Goal: Information Seeking & Learning: Learn about a topic

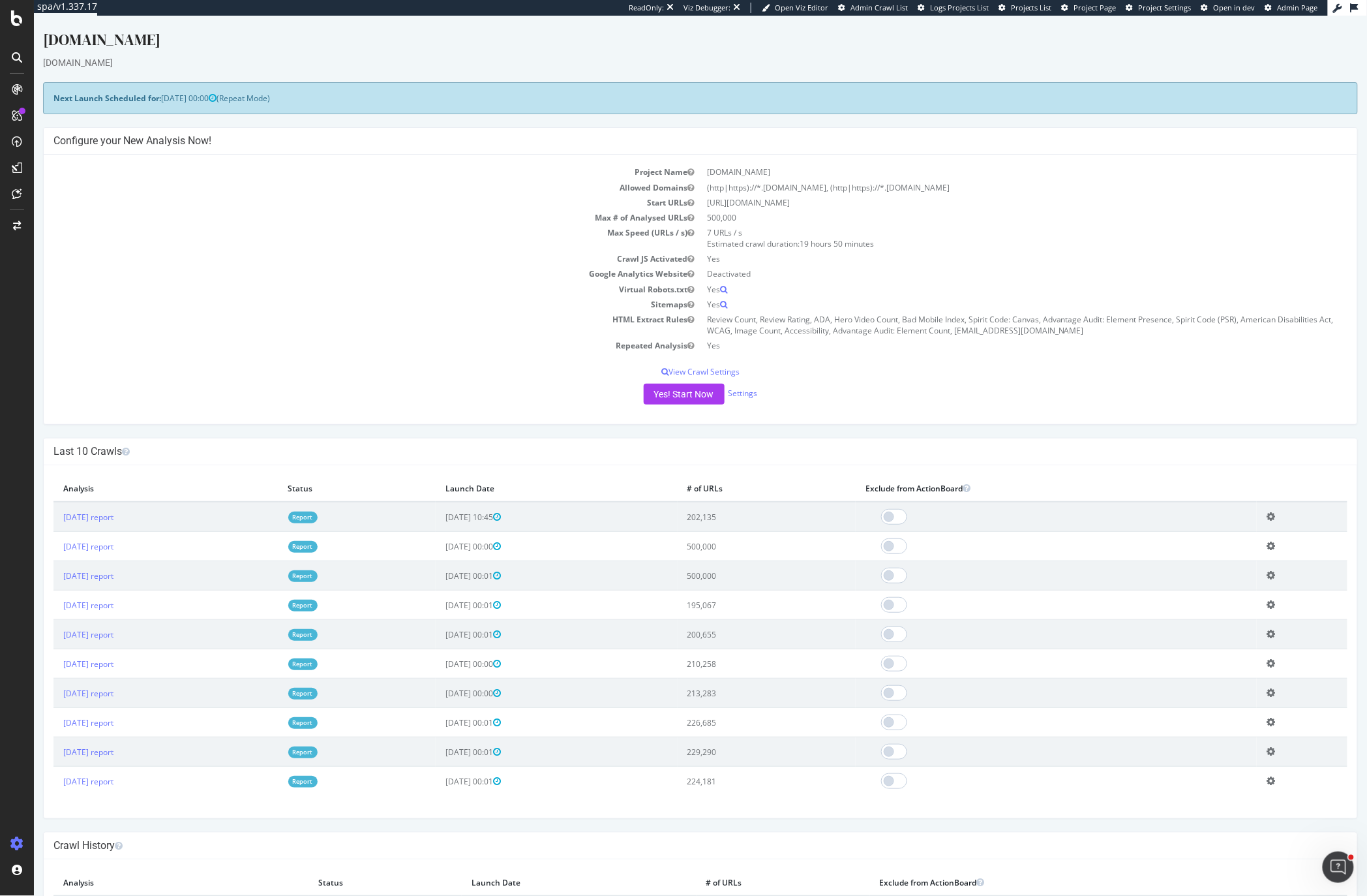
click at [291, 238] on td "Max Speed (URLs / s)" at bounding box center [377, 238] width 647 height 26
click at [88, 201] on div "CustomReports" at bounding box center [80, 201] width 64 height 13
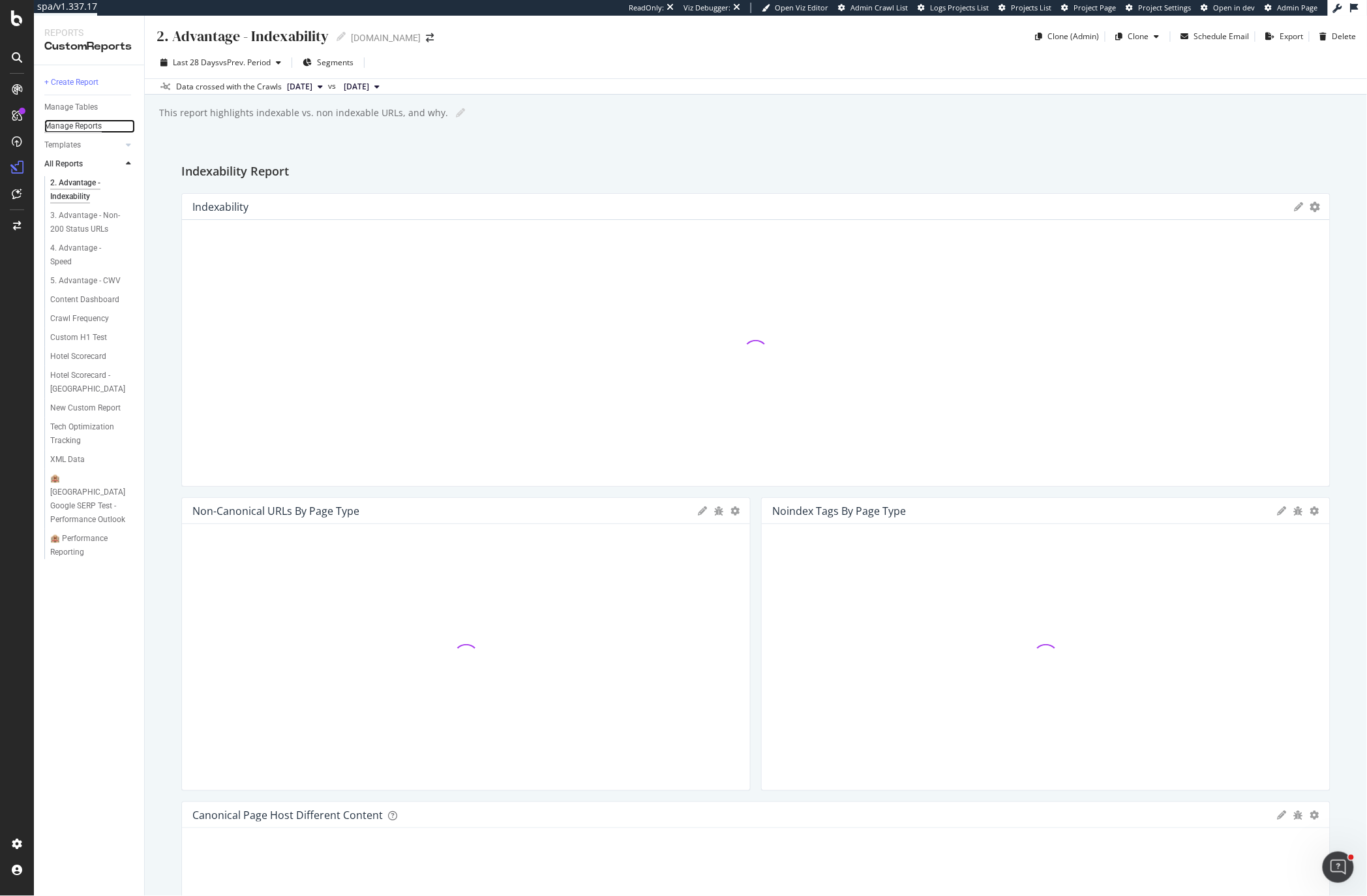
click at [64, 120] on div "Manage Reports" at bounding box center [73, 126] width 57 height 14
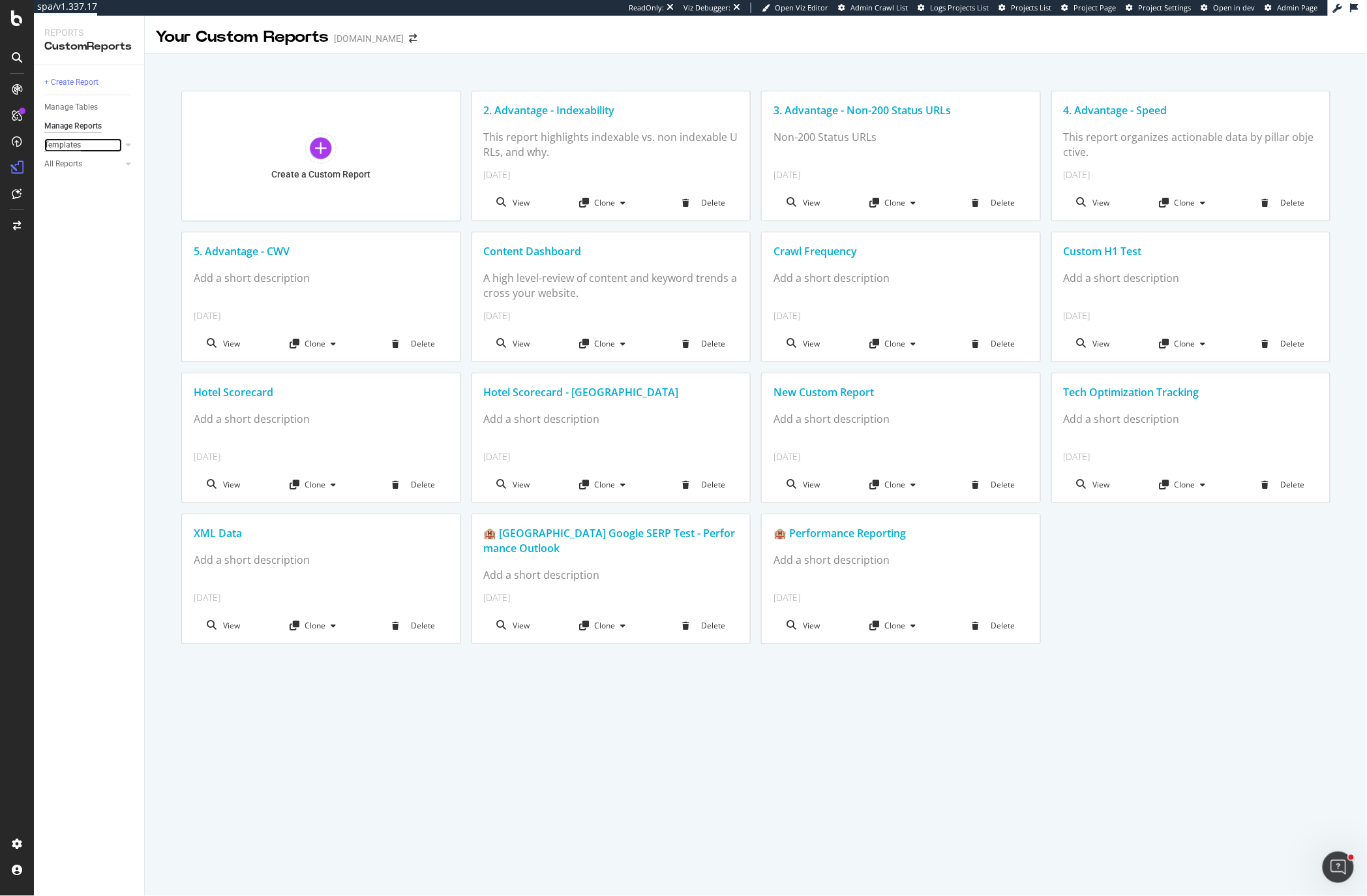
click at [64, 142] on div "Templates" at bounding box center [63, 145] width 37 height 14
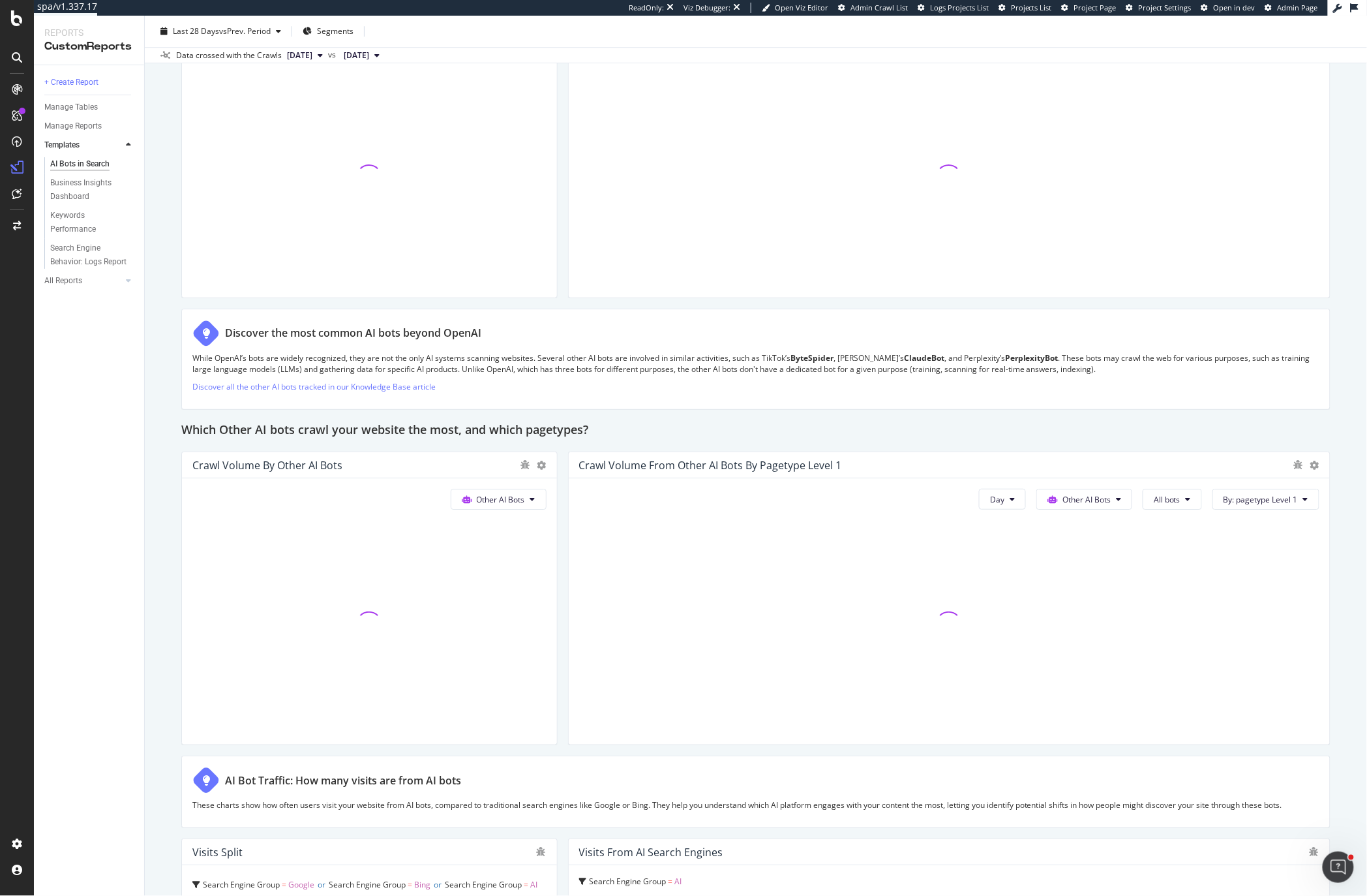
scroll to position [1086, 0]
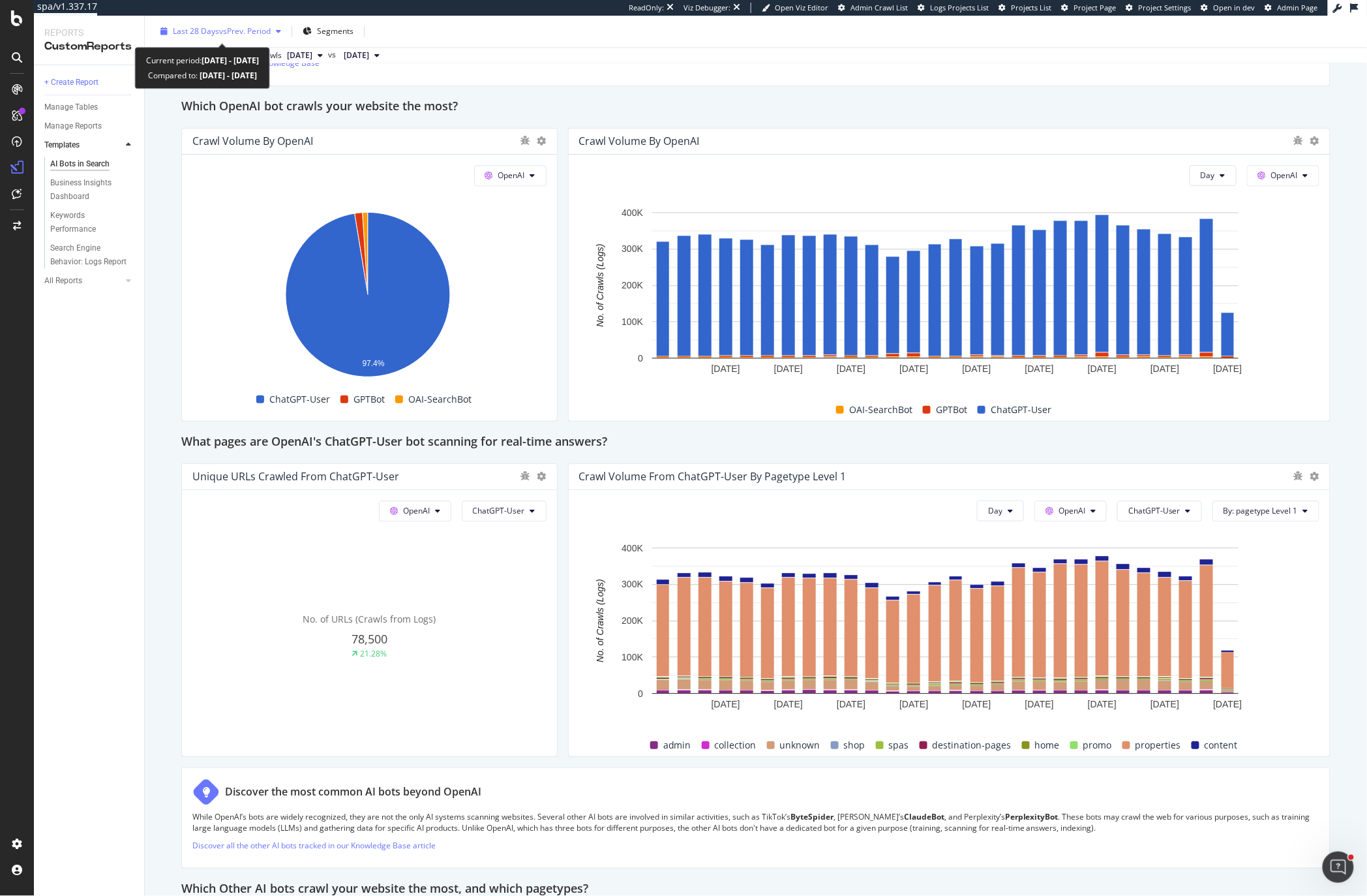
click at [214, 34] on span "Last 28 Days" at bounding box center [196, 31] width 46 height 11
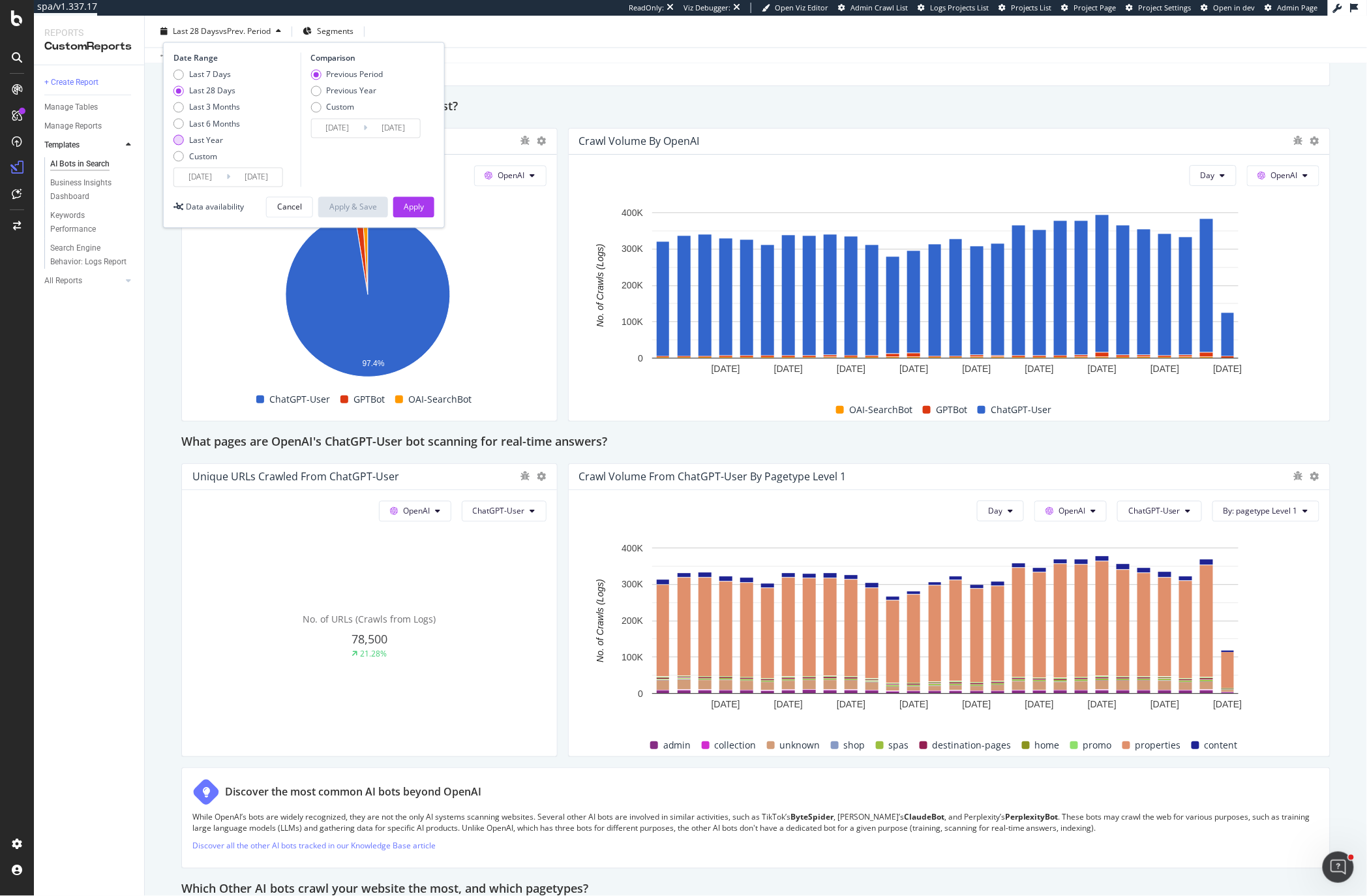
click at [184, 142] on div "Last Year" at bounding box center [207, 140] width 67 height 11
type input "[DATE]"
click at [414, 201] on div "Apply" at bounding box center [414, 206] width 21 height 11
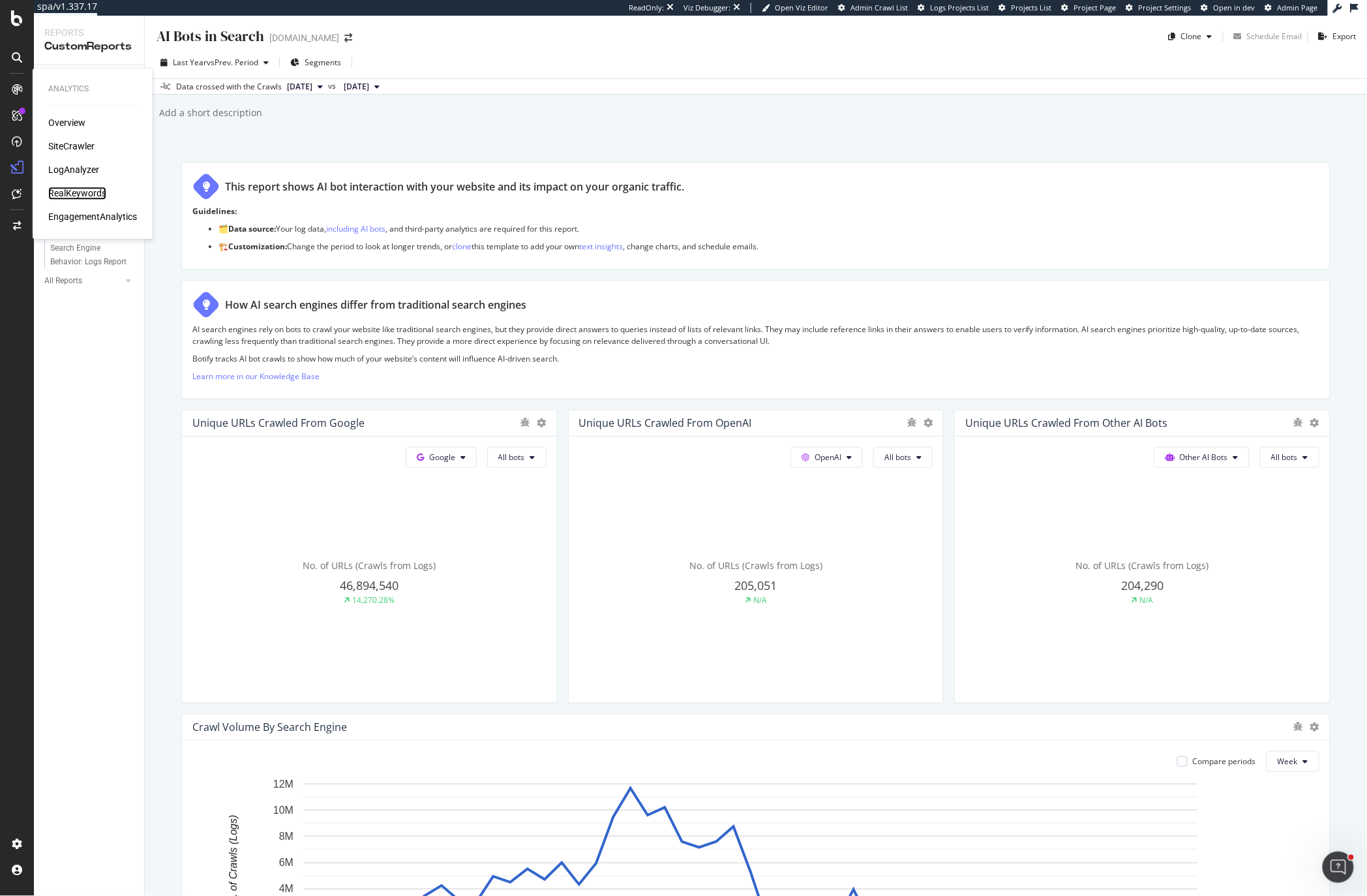
click at [83, 194] on div "RealKeywords" at bounding box center [77, 193] width 58 height 13
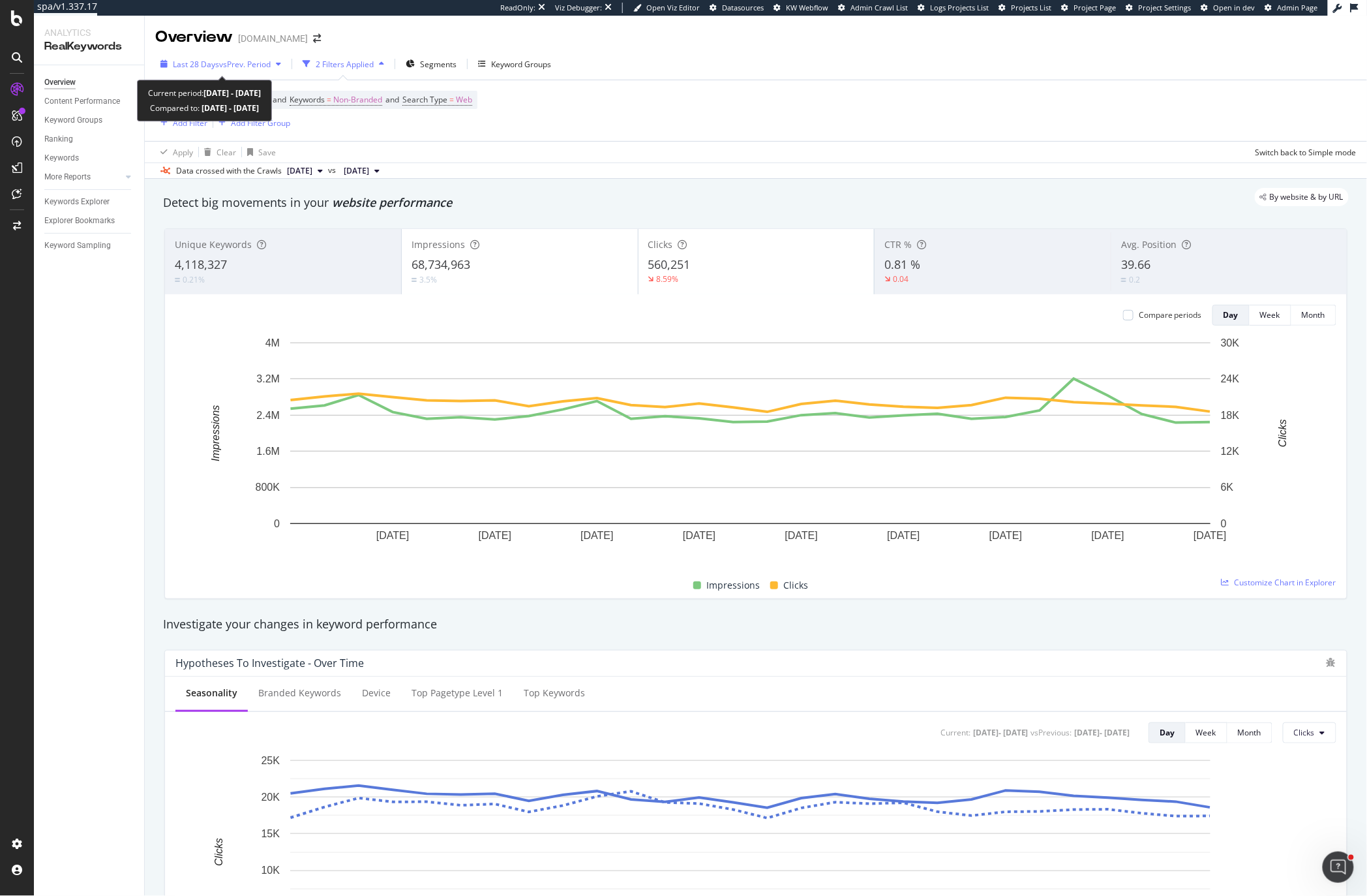
click at [221, 59] on span "vs Prev. Period" at bounding box center [245, 64] width 51 height 11
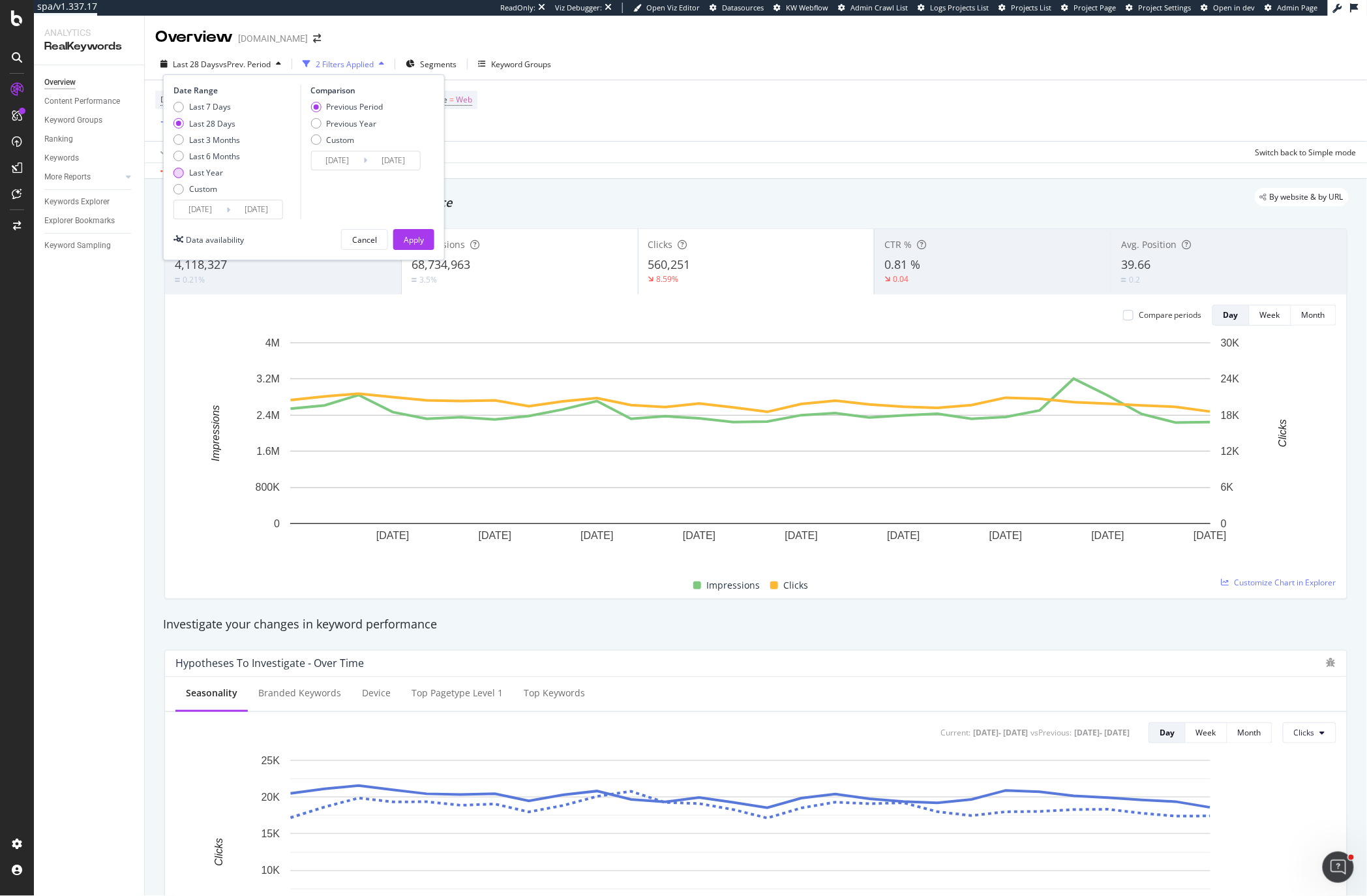
click at [183, 167] on div "Last Year" at bounding box center [207, 173] width 67 height 11
type input "[DATE]"
click at [325, 124] on div "Previous Year" at bounding box center [347, 124] width 72 height 11
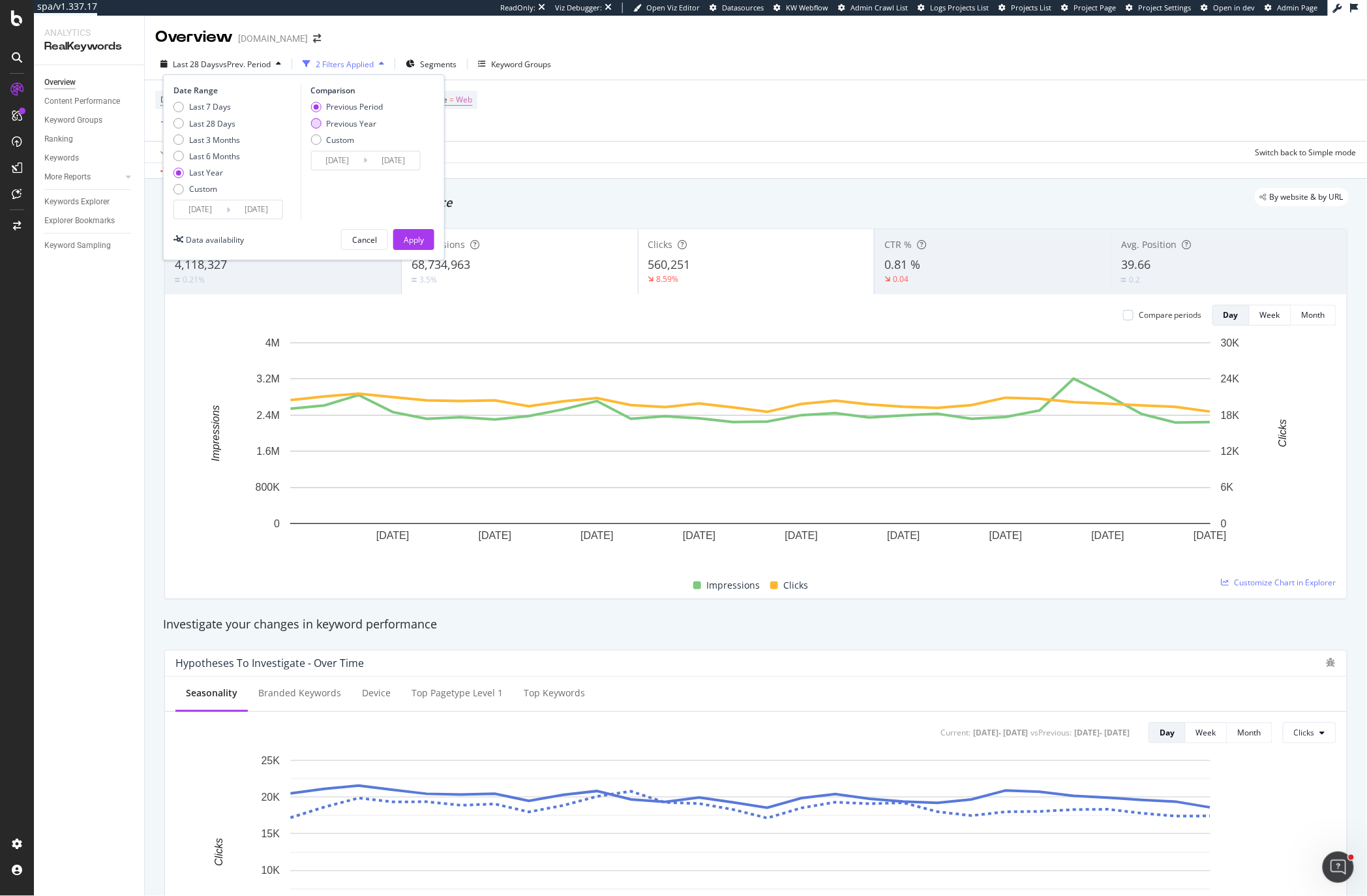
type input "[DATE]"
click at [406, 240] on div "Apply" at bounding box center [414, 239] width 21 height 11
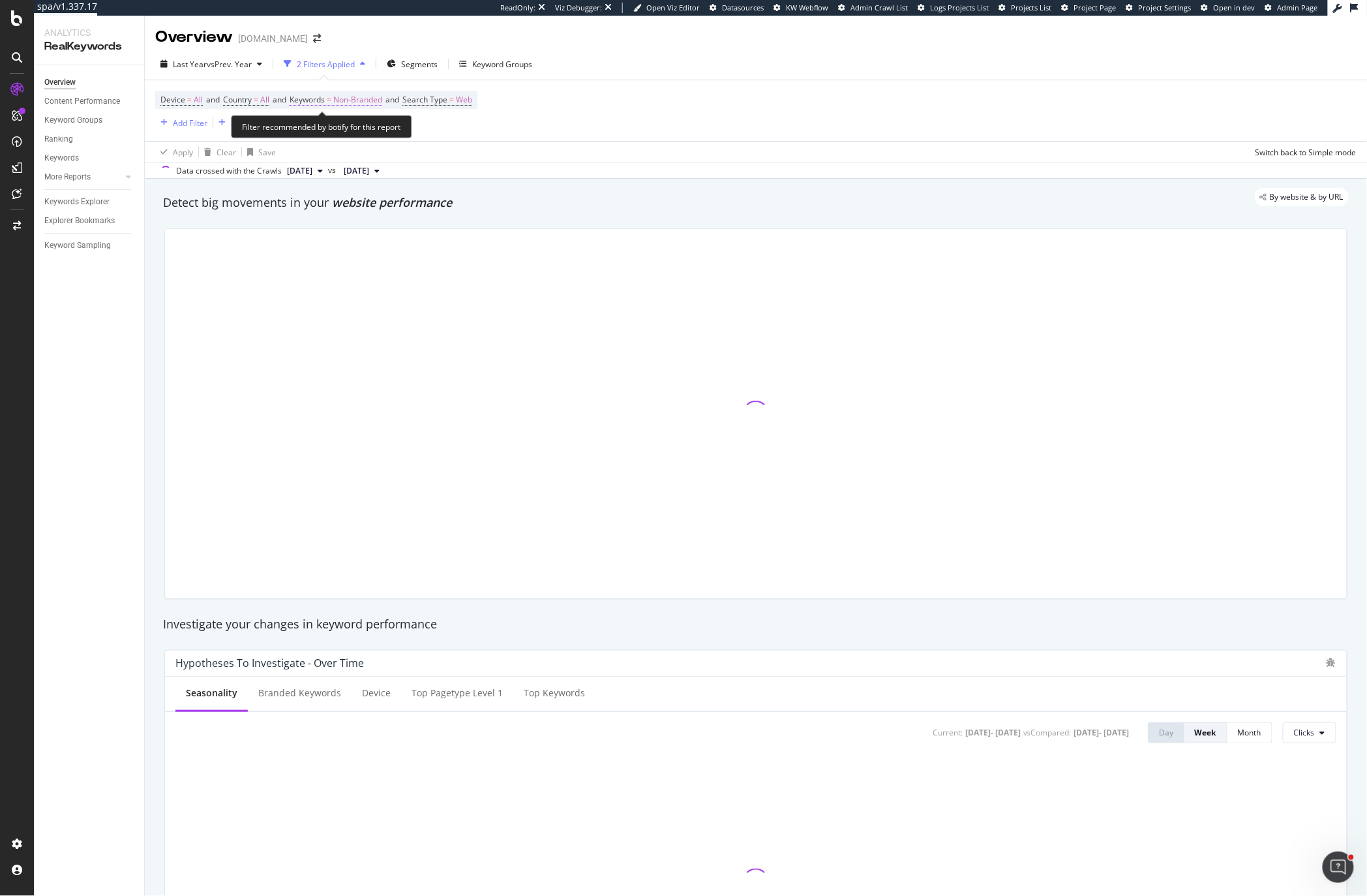
click at [364, 105] on span "Non-Branded" at bounding box center [357, 100] width 49 height 18
click at [339, 115] on span "Non-Branded" at bounding box center [324, 109] width 49 height 11
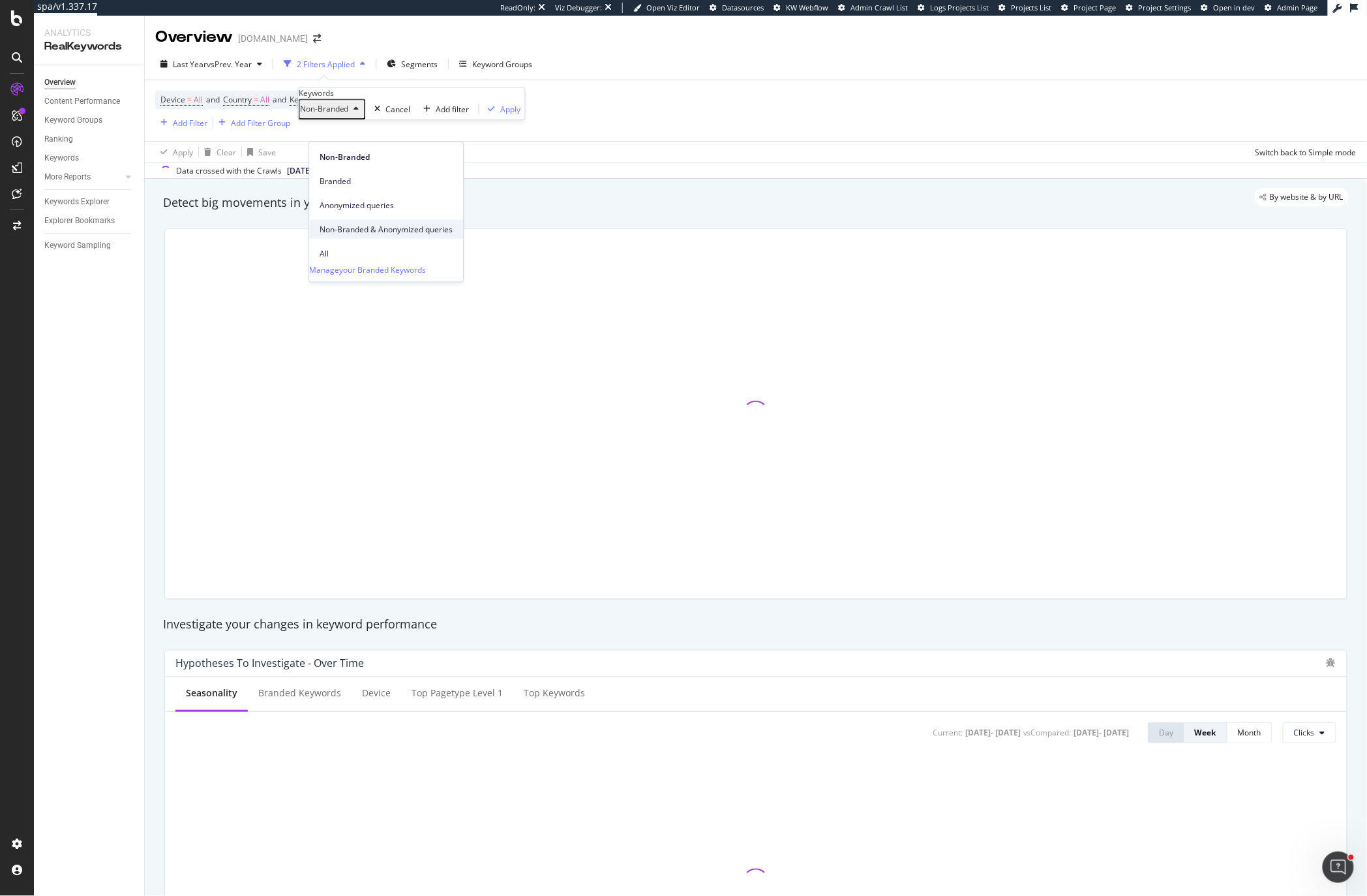
click at [373, 223] on span "Non-Branded & Anonymized queries" at bounding box center [385, 229] width 133 height 12
click at [585, 115] on div "Apply" at bounding box center [596, 109] width 21 height 11
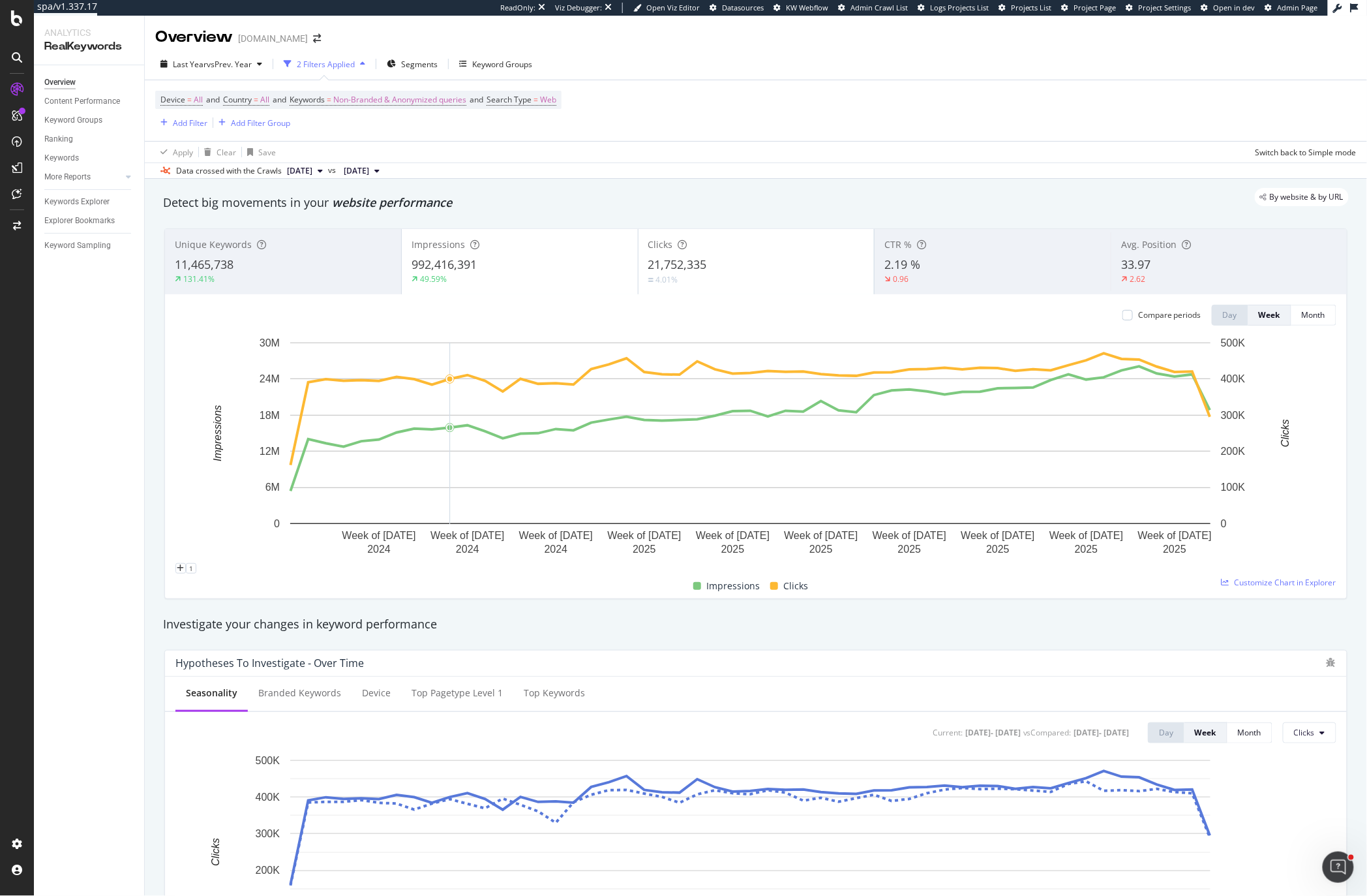
click at [289, 261] on div "11,465,738" at bounding box center [283, 265] width 216 height 17
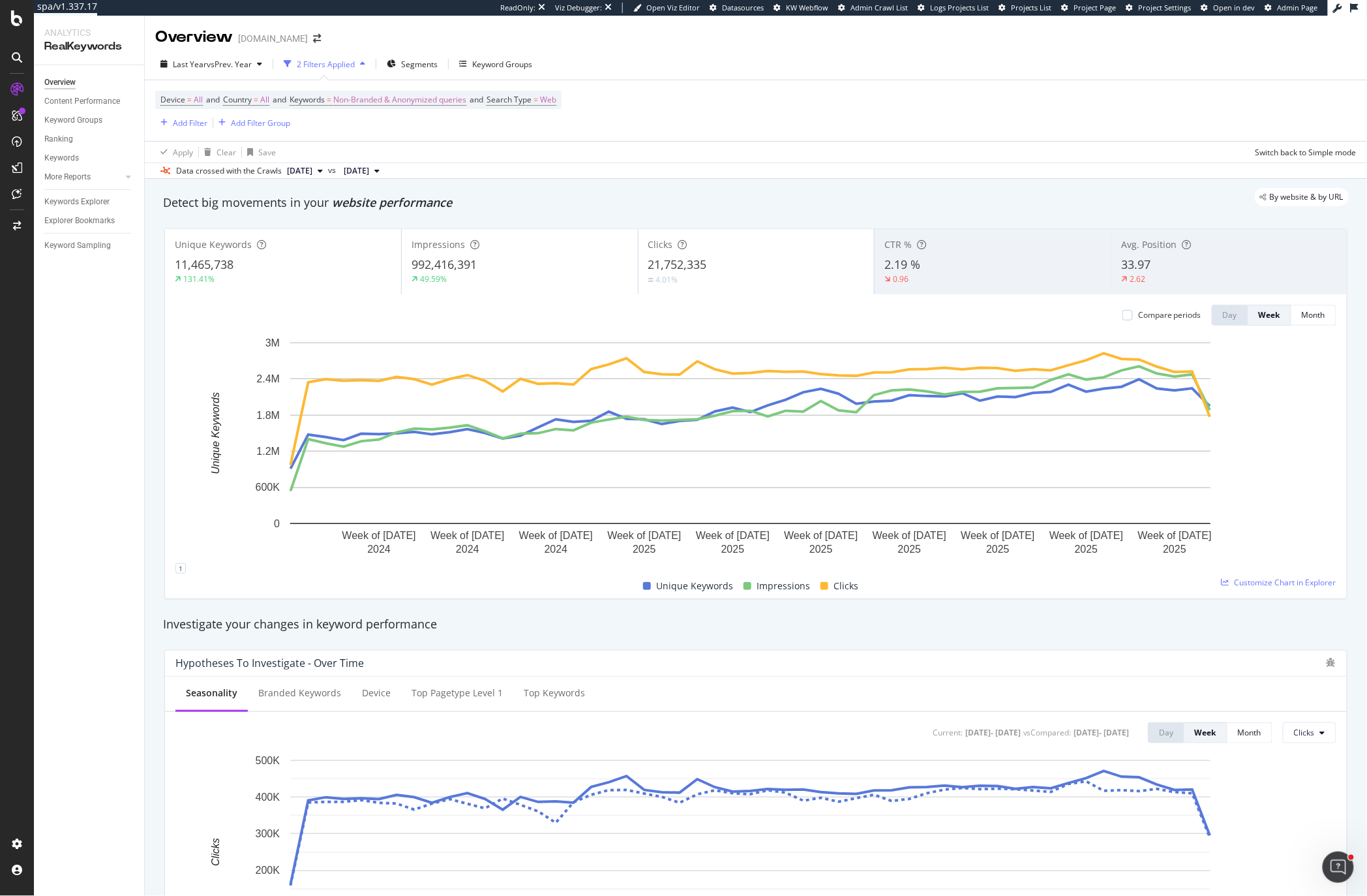
click at [486, 267] on div "992,416,391" at bounding box center [520, 265] width 216 height 17
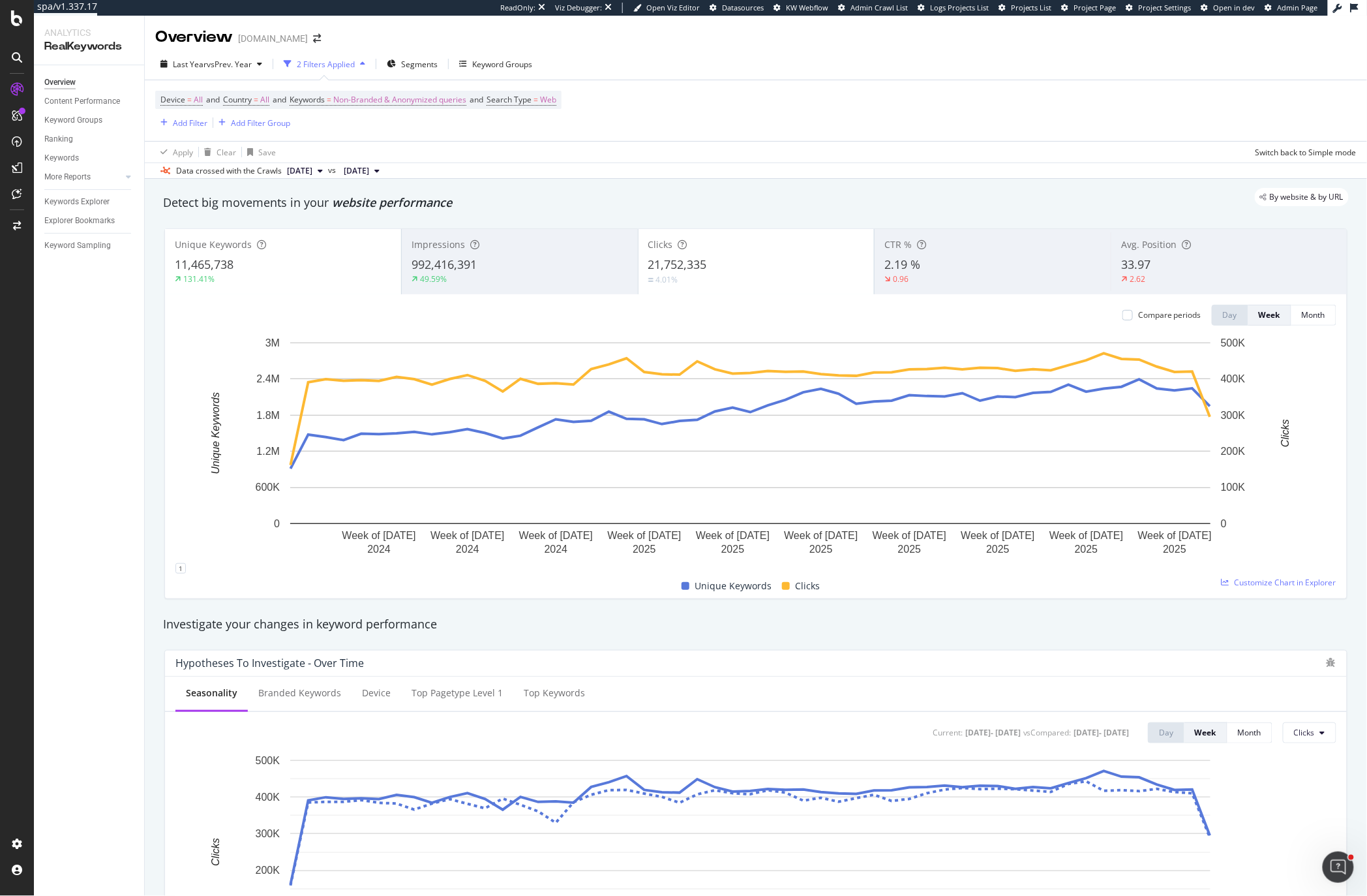
click at [699, 293] on div "Clicks 21,752,335 4.01%" at bounding box center [756, 262] width 237 height 65
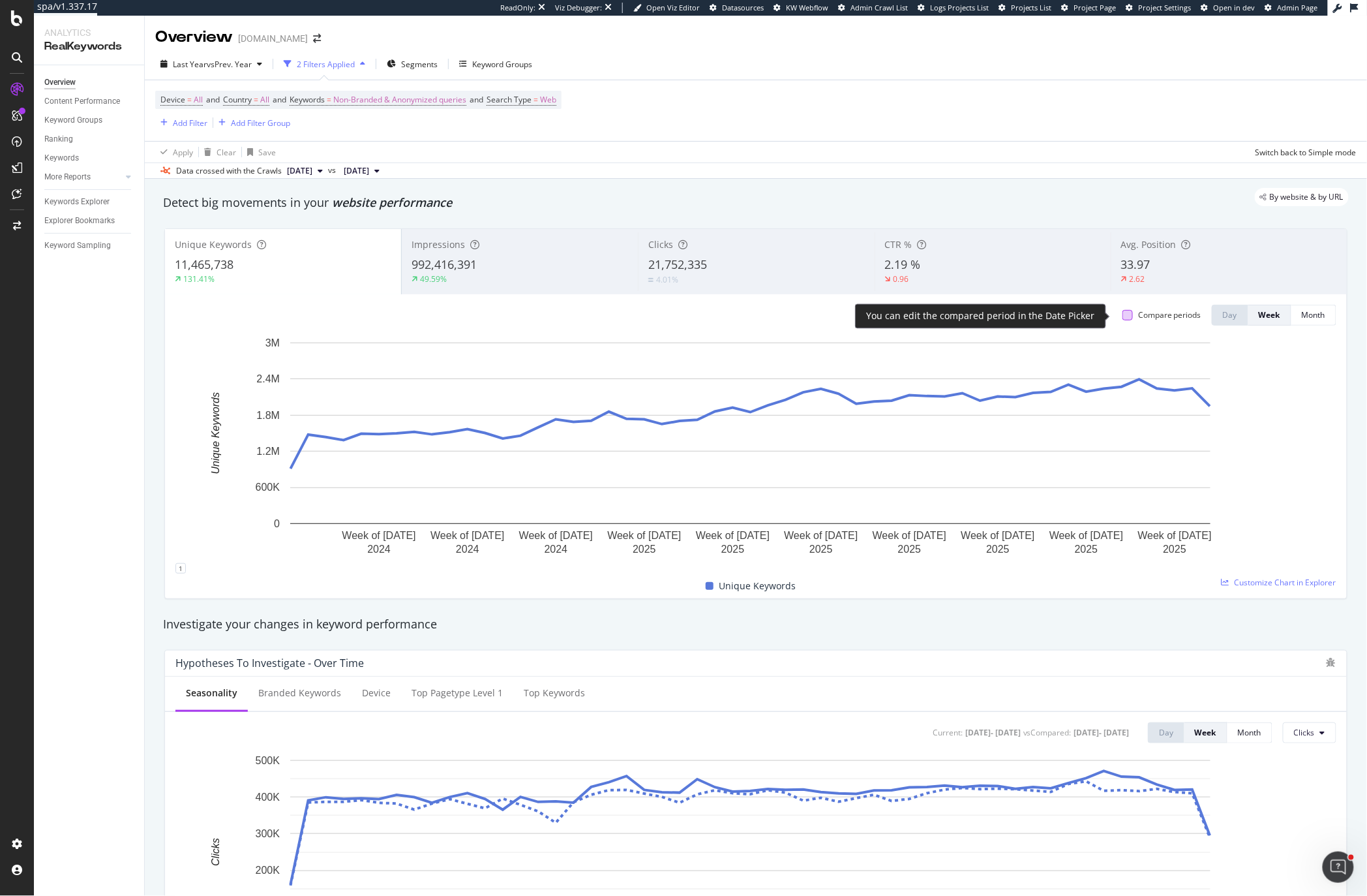
click at [1122, 317] on div at bounding box center [1128, 315] width 10 height 10
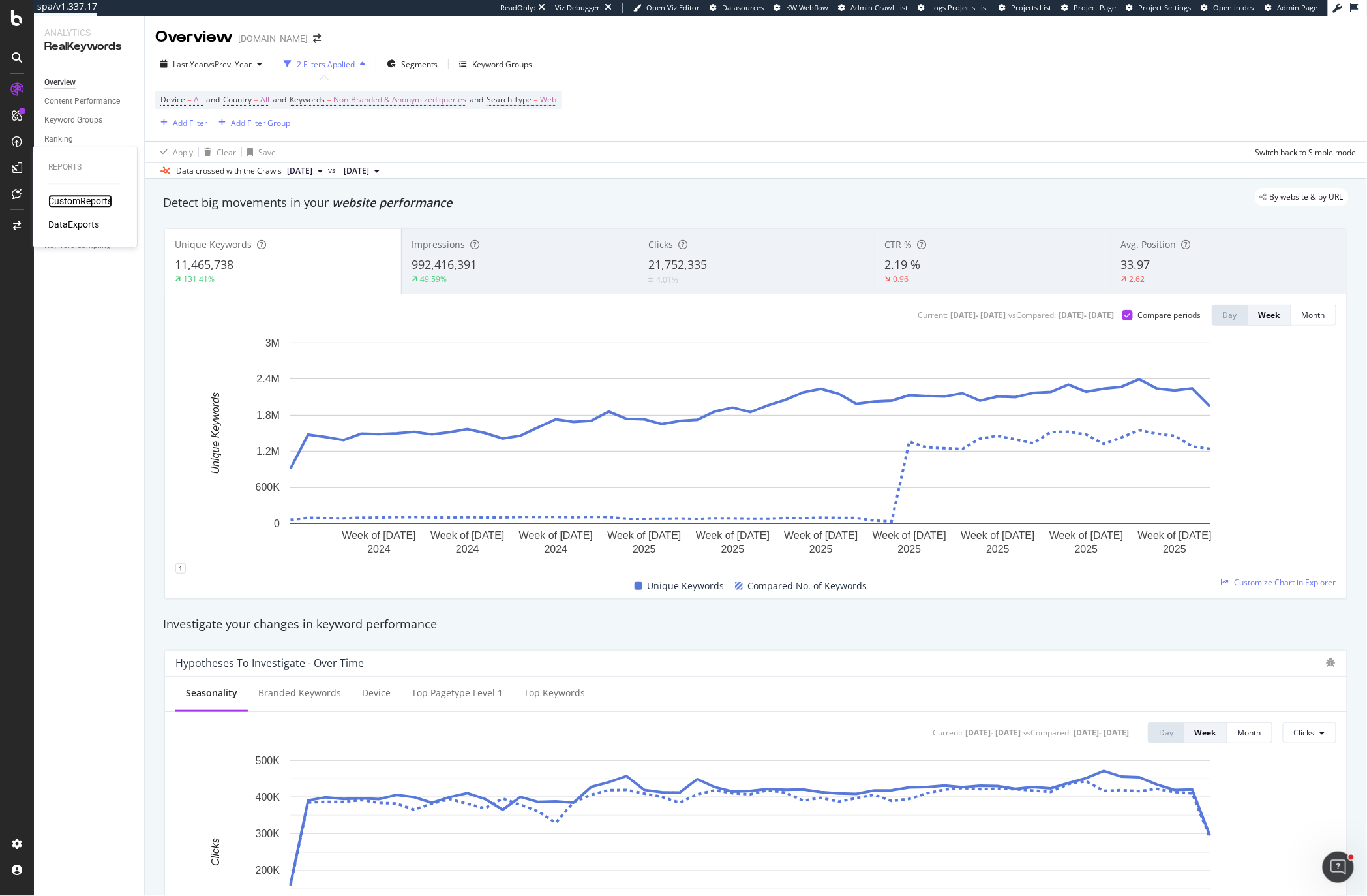
click at [70, 204] on div "CustomReports" at bounding box center [80, 201] width 64 height 13
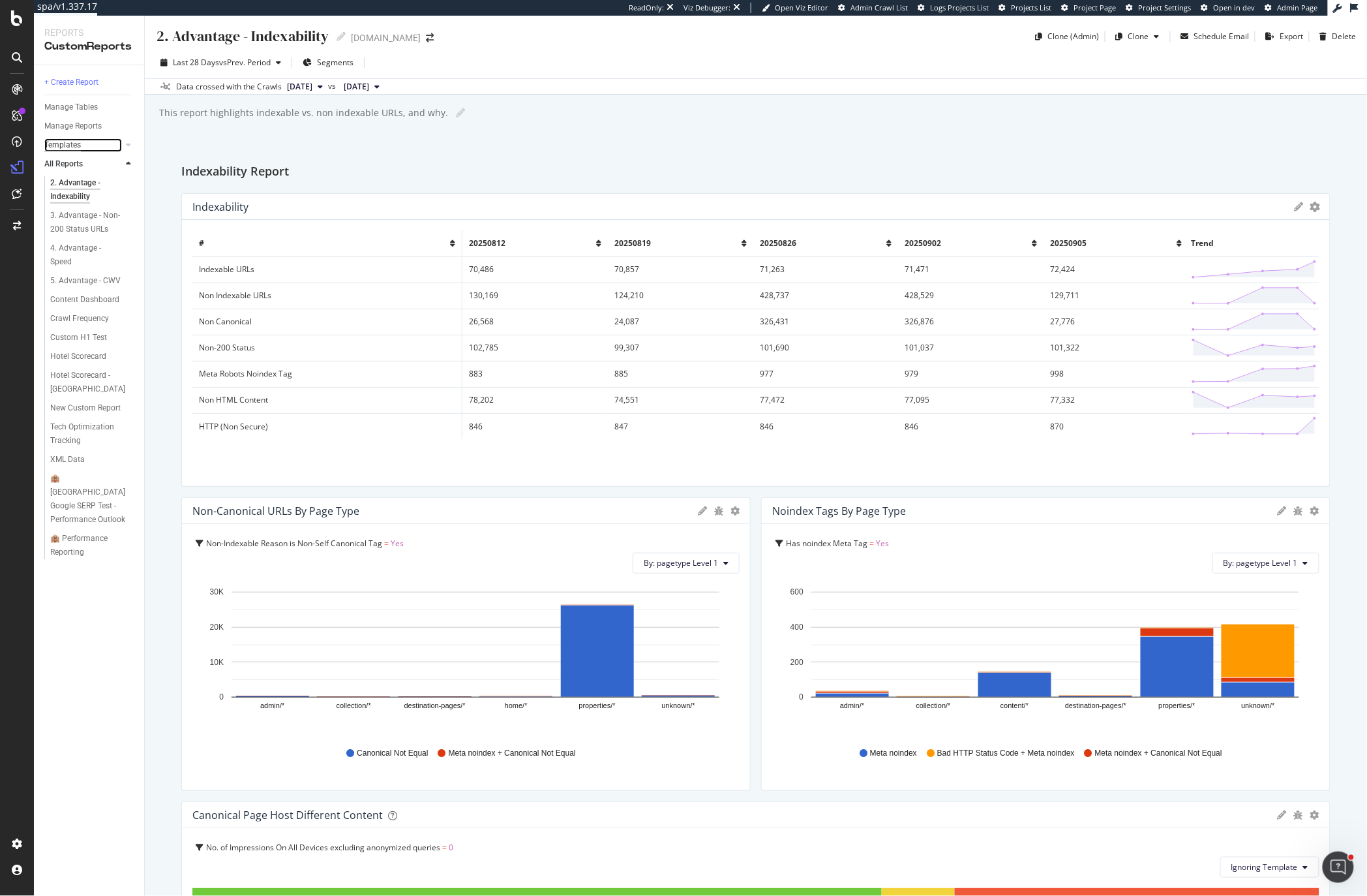
click at [72, 140] on div "Templates" at bounding box center [63, 145] width 37 height 14
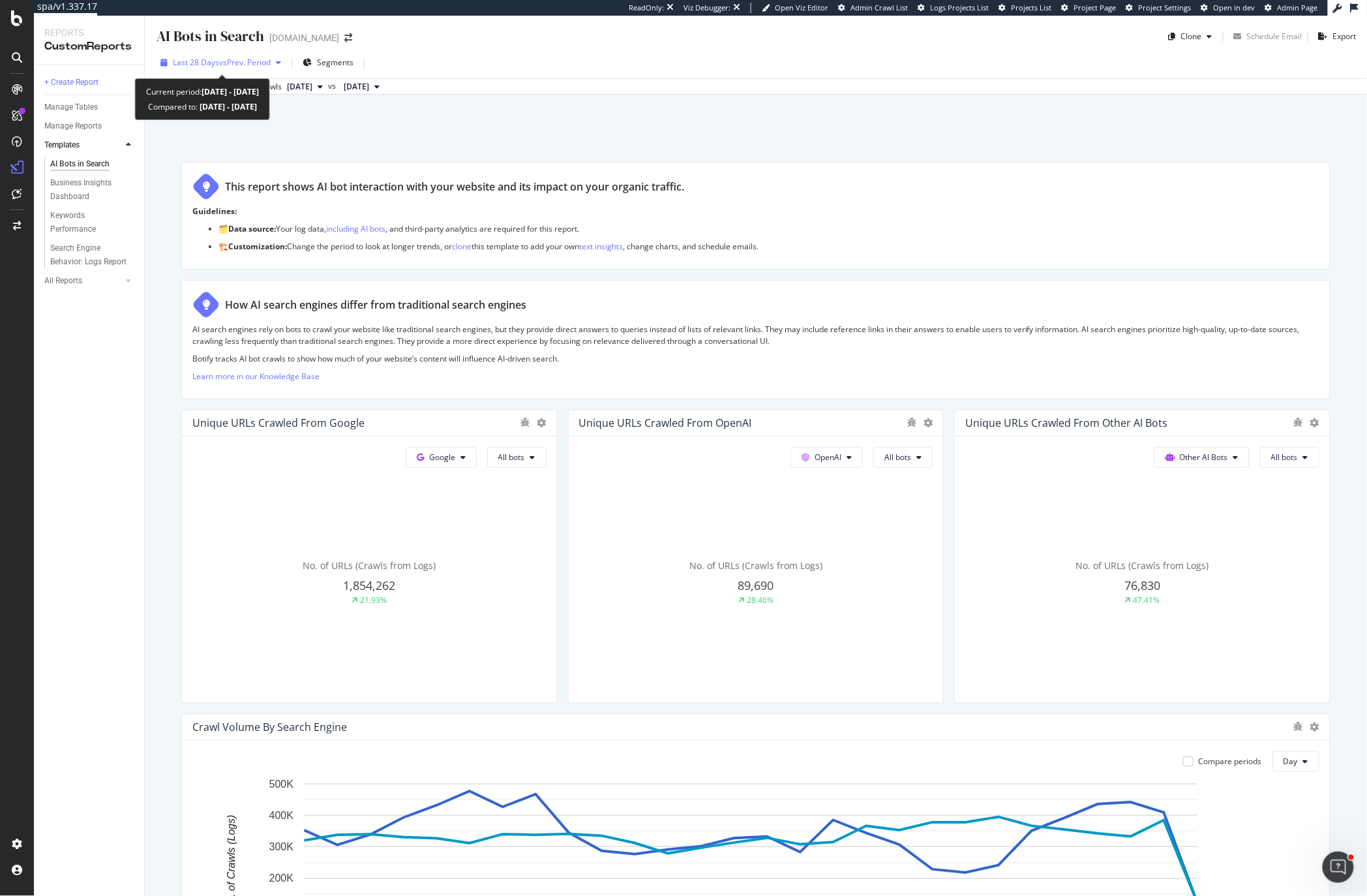
click at [262, 64] on span "vs Prev. Period" at bounding box center [245, 62] width 51 height 11
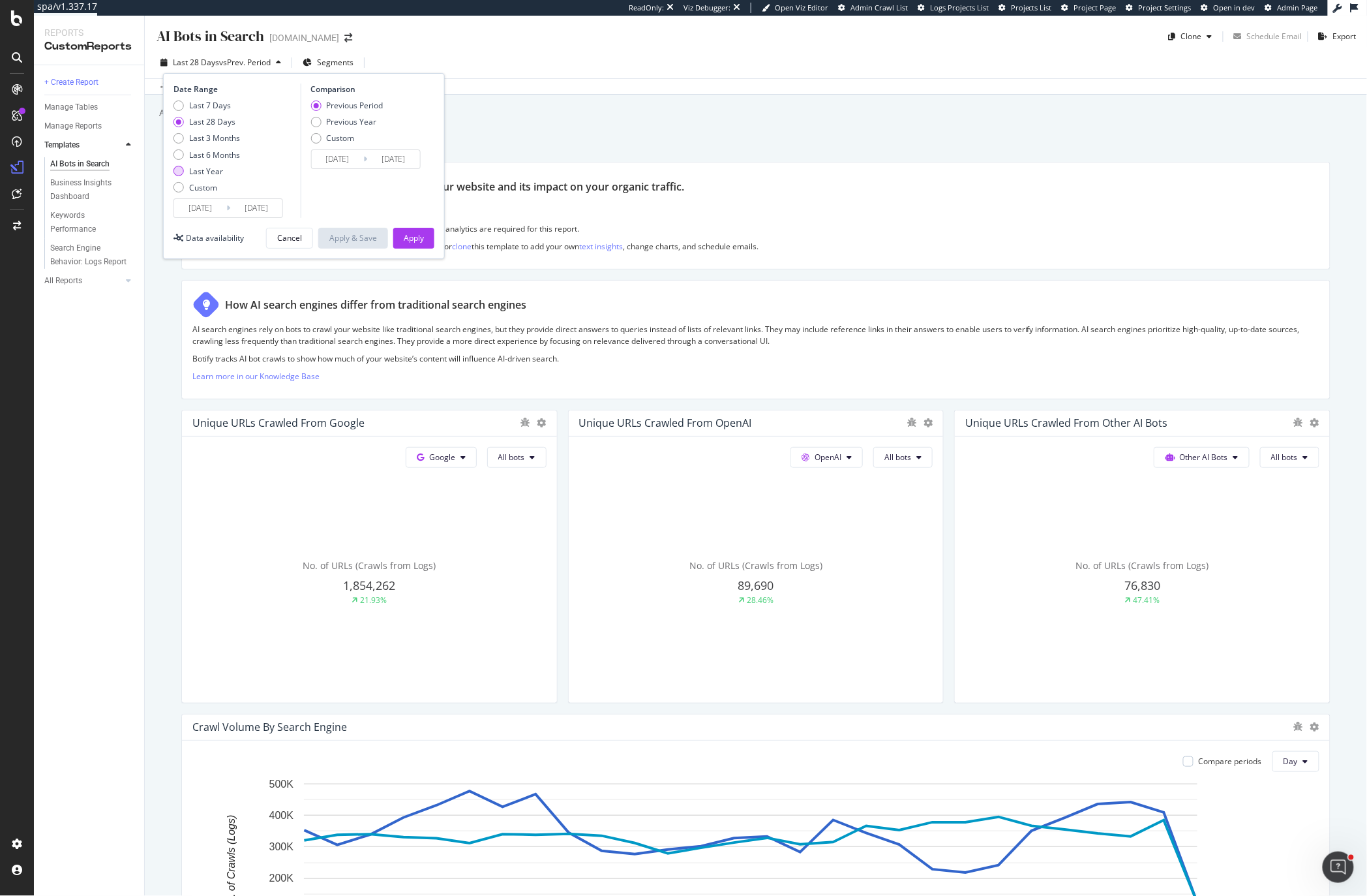
click at [178, 170] on div "Last Year" at bounding box center [178, 171] width 10 height 10
type input "[DATE]"
click at [401, 225] on div "Date Range Last 7 Days Last 28 Days Last 3 Months Last 6 Months Last Year Custo…" at bounding box center [304, 166] width 281 height 186
click at [406, 232] on div "Apply" at bounding box center [414, 238] width 21 height 20
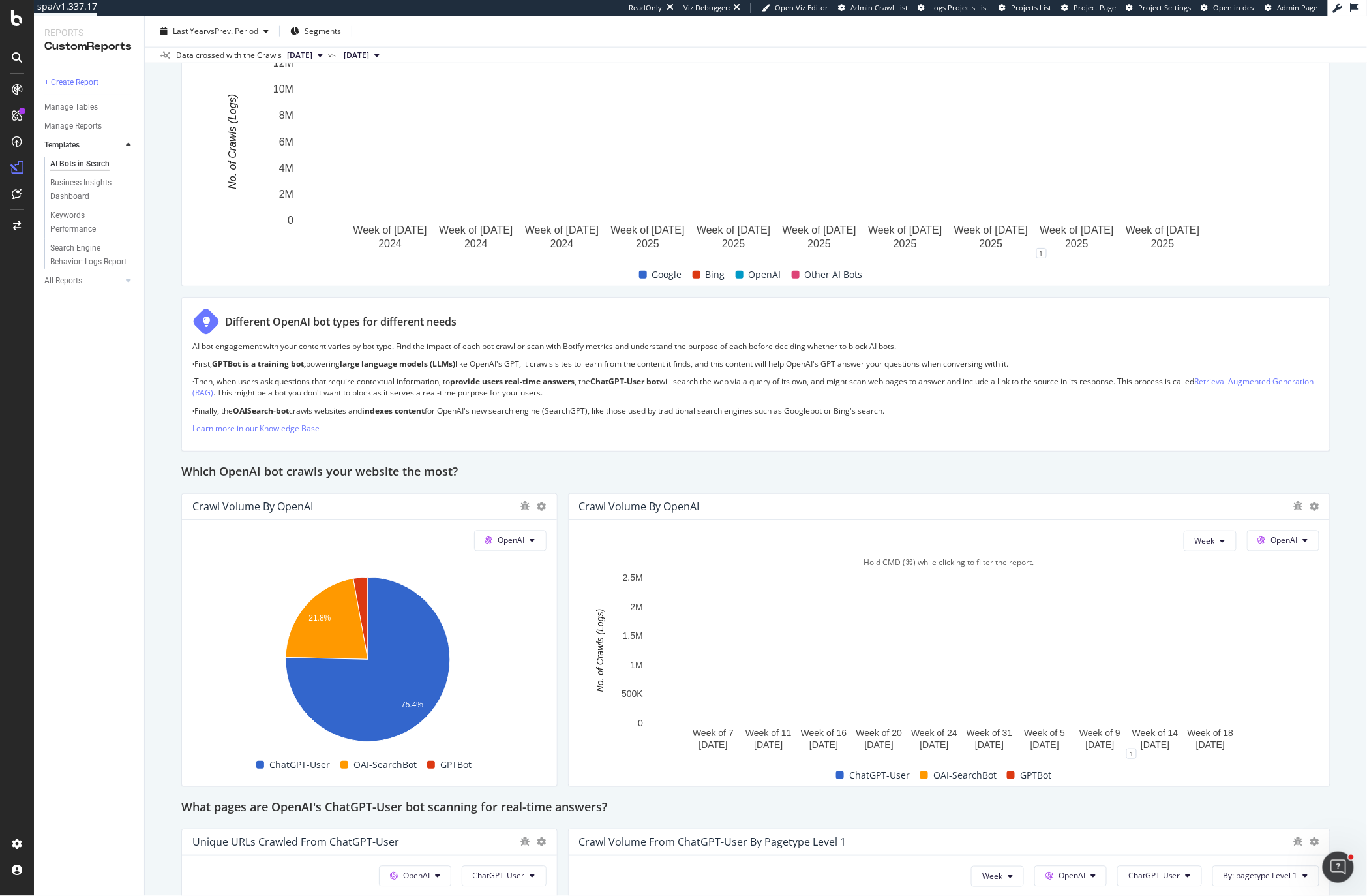
scroll to position [737, 0]
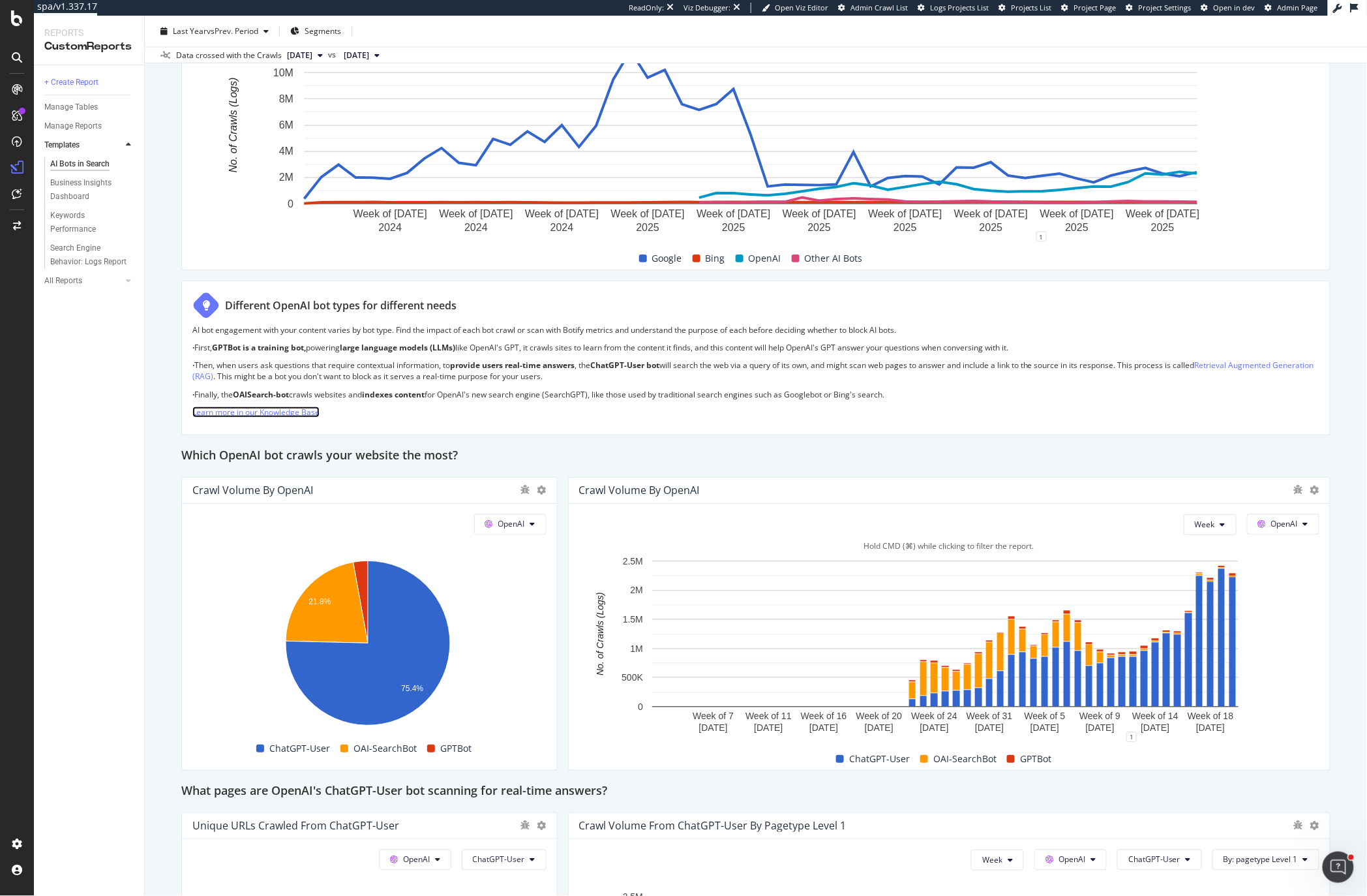
click at [230, 416] on link "Learn more in our Knowledge Base" at bounding box center [256, 411] width 127 height 11
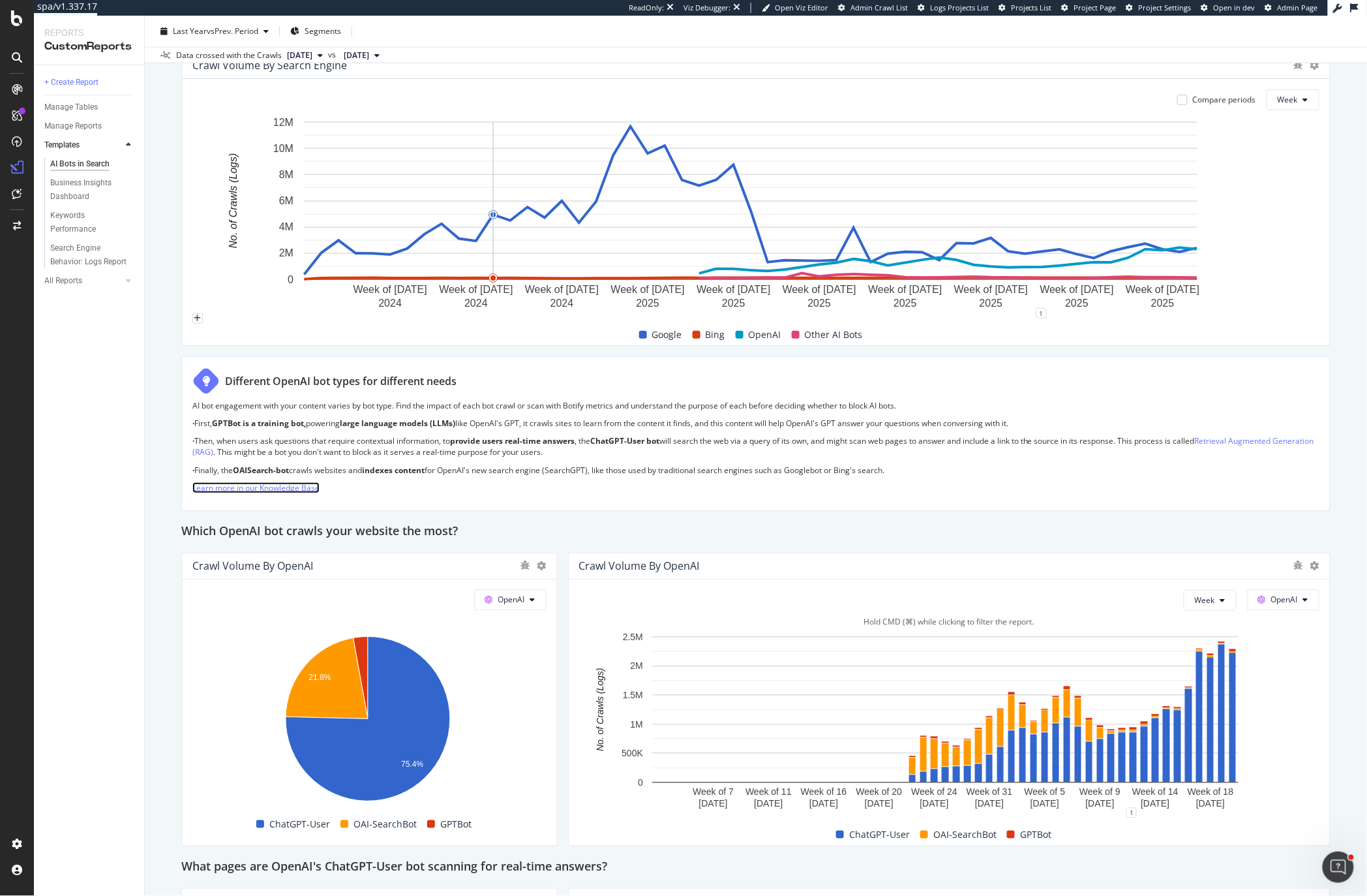
scroll to position [888, 0]
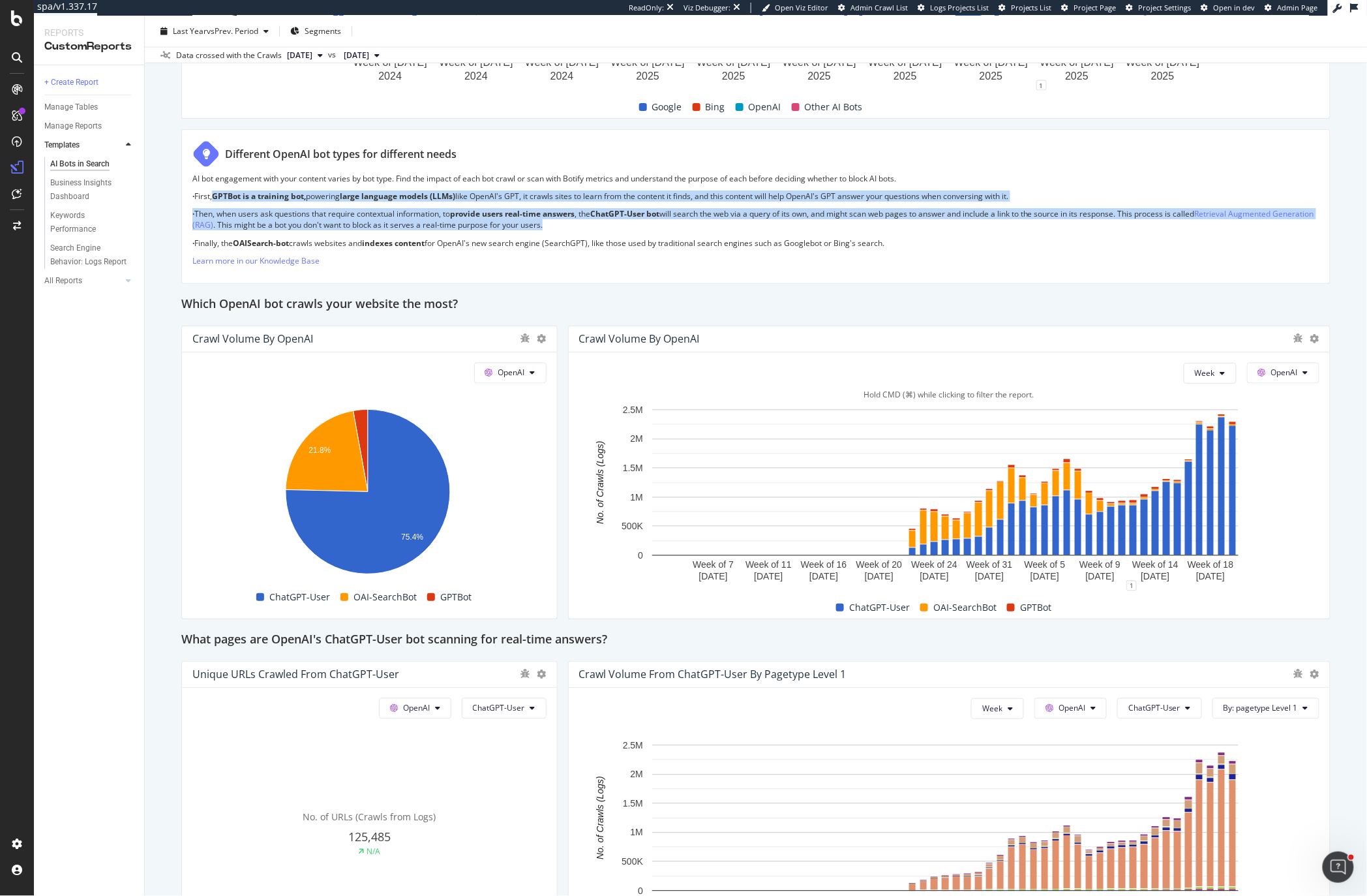
drag, startPoint x: 615, startPoint y: 227, endPoint x: 213, endPoint y: 192, distance: 403.5
click at [213, 192] on div "AI bot engagement with your content varies by bot type. Find the impact of each…" at bounding box center [755, 222] width 1127 height 100
click at [218, 259] on link "Learn more in our Knowledge Base" at bounding box center [256, 260] width 127 height 11
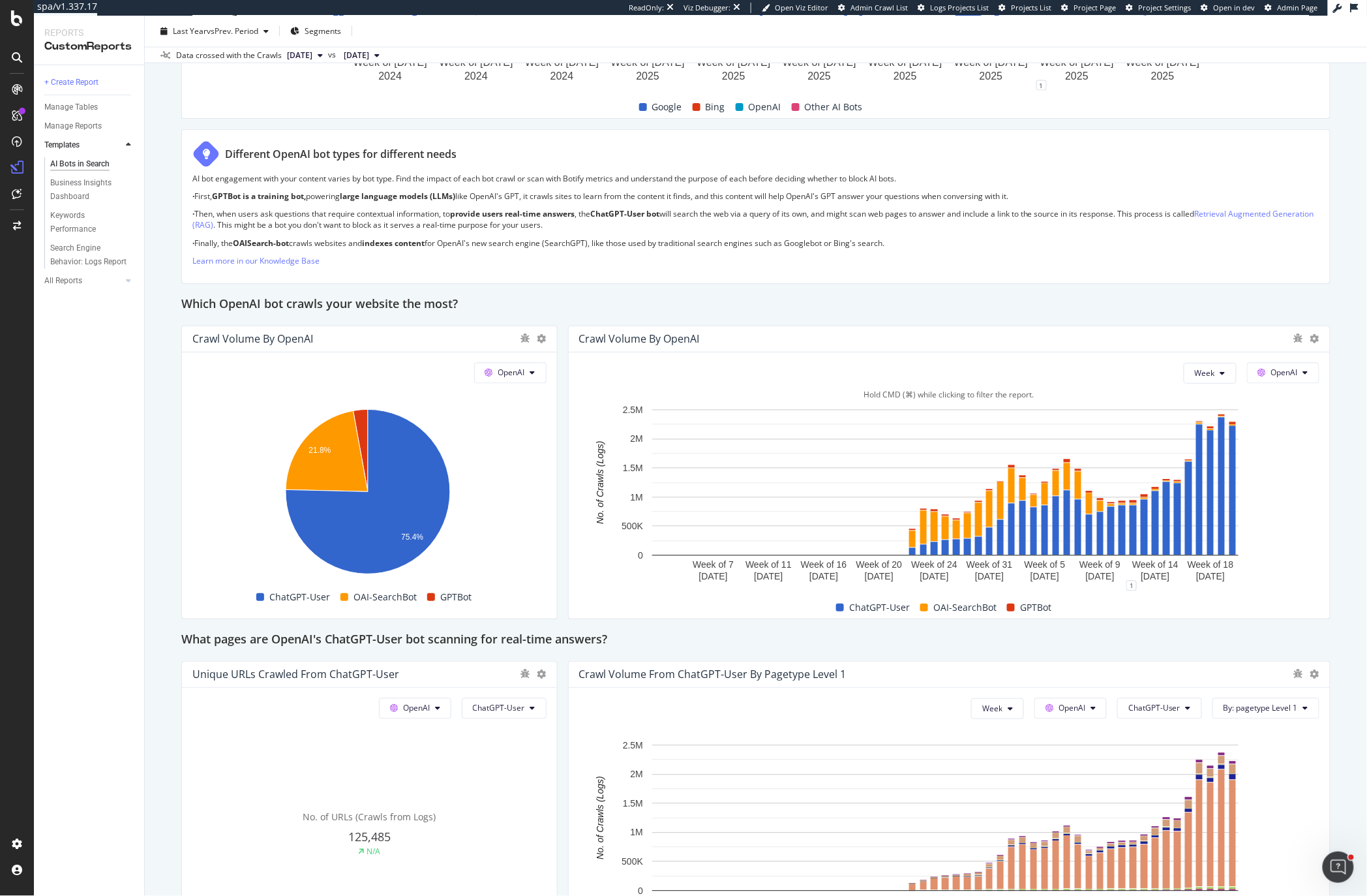
click at [479, 257] on p "Learn more in our Knowledge Base" at bounding box center [755, 260] width 1127 height 11
